Goal: Navigation & Orientation: Find specific page/section

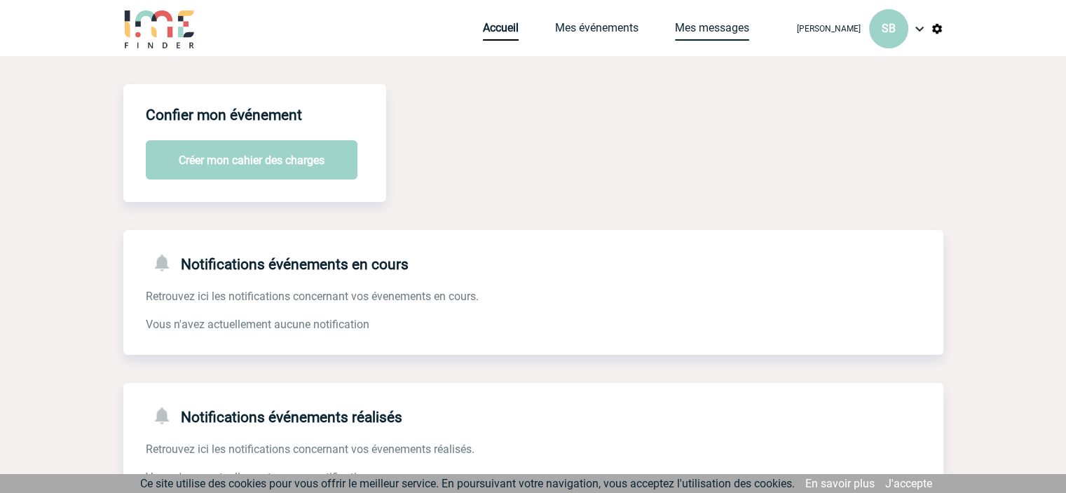
click at [695, 32] on link "Mes messages" at bounding box center [712, 31] width 74 height 20
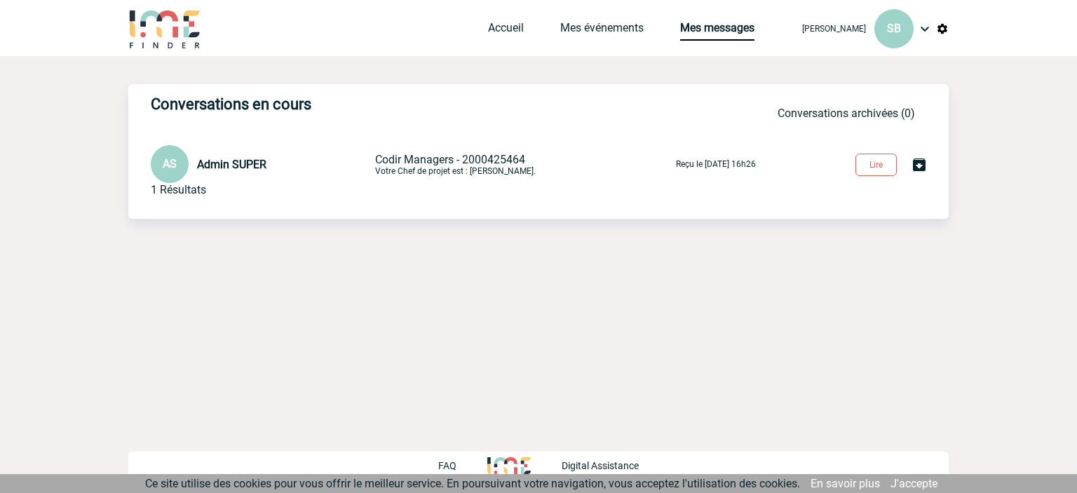
click at [510, 161] on span "Codir Managers - 2000425464" at bounding box center [450, 159] width 150 height 13
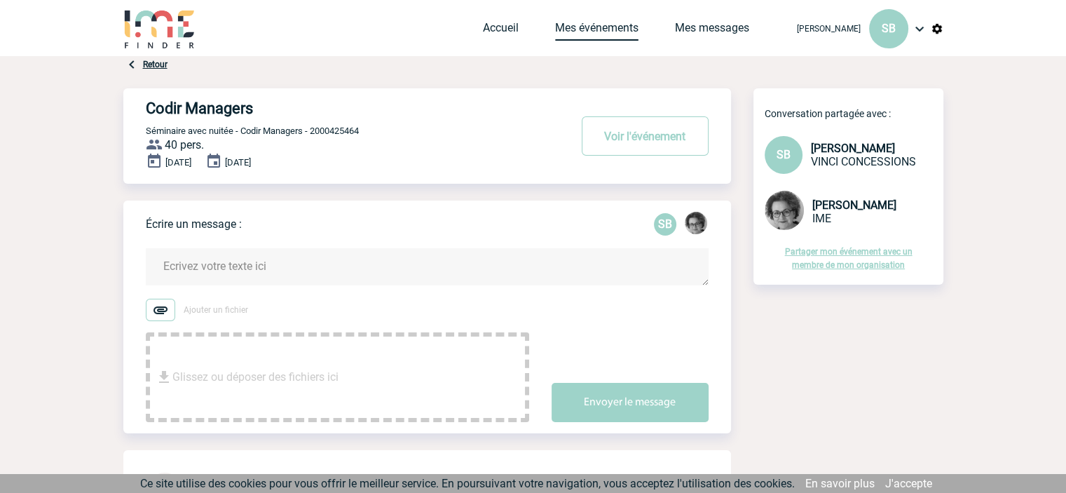
click at [584, 34] on link "Mes événements" at bounding box center [596, 31] width 83 height 20
